Goal: Find contact information: Find contact information

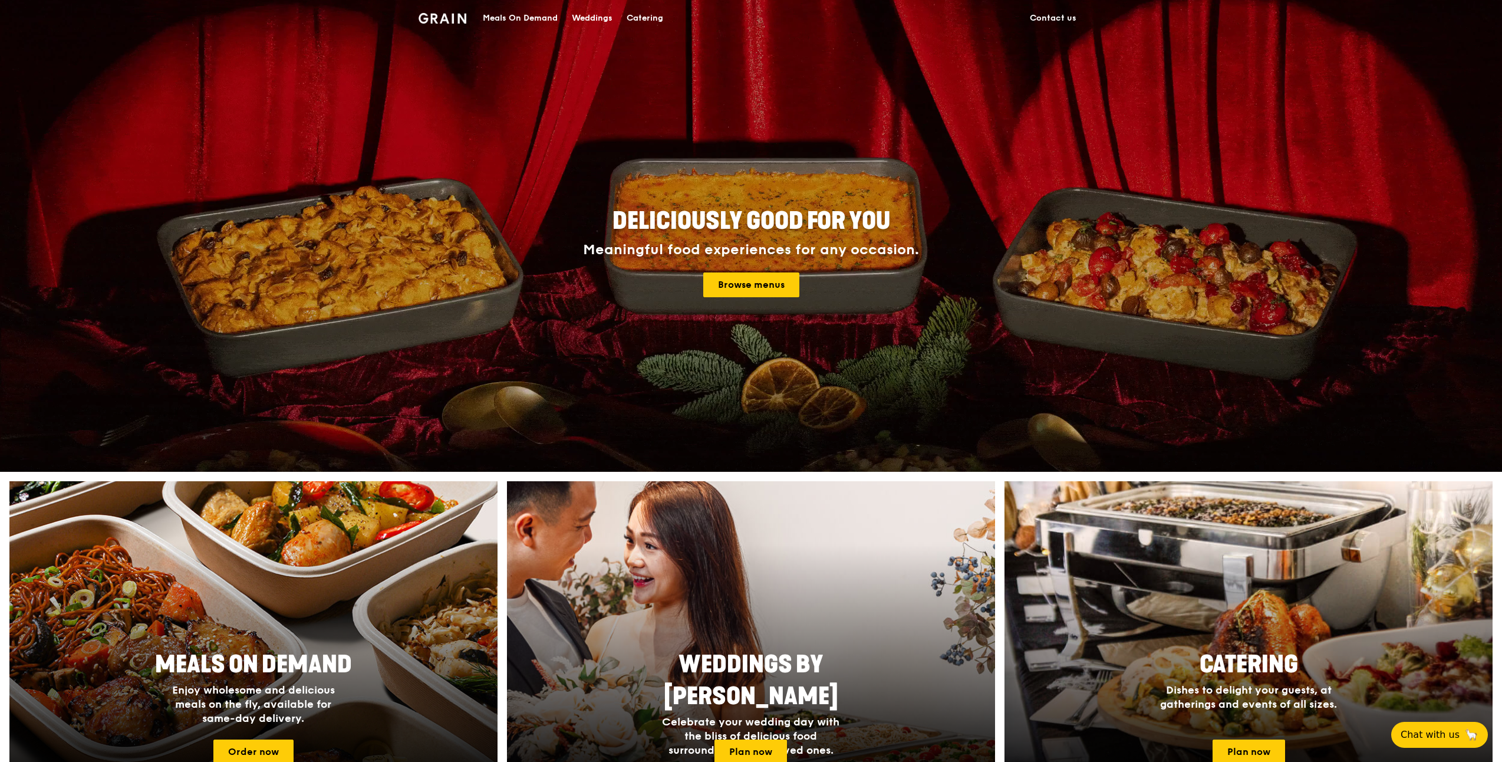
click at [1067, 17] on link "Contact us" at bounding box center [1053, 18] width 61 height 35
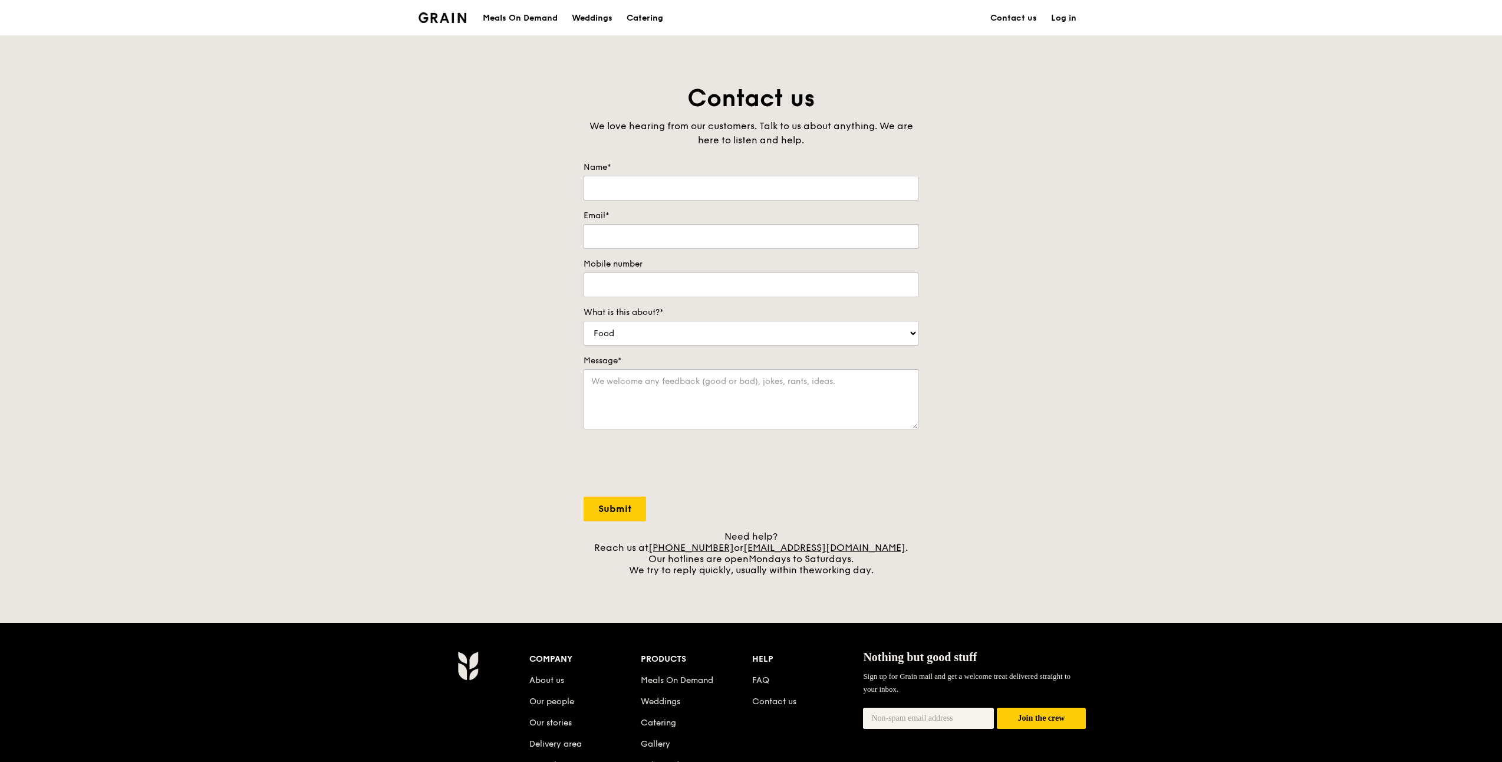
click at [455, 23] on div "Grain logo" at bounding box center [442, 16] width 48 height 35
